Goal: Task Accomplishment & Management: Manage account settings

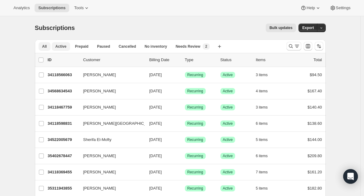
click at [66, 44] on span "Active" at bounding box center [60, 46] width 11 height 5
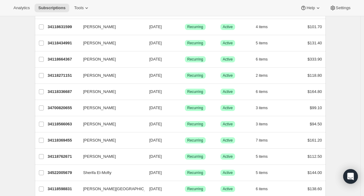
scroll to position [109, 0]
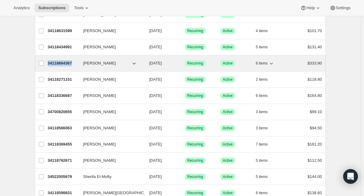
click at [66, 63] on p "34118664367" at bounding box center [63, 63] width 31 height 6
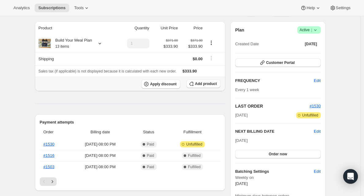
scroll to position [44, 0]
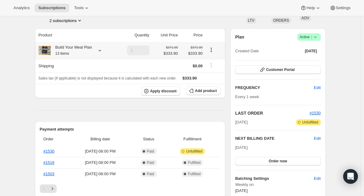
click at [103, 51] on icon at bounding box center [100, 50] width 6 height 6
